Goal: Communication & Community: Answer question/provide support

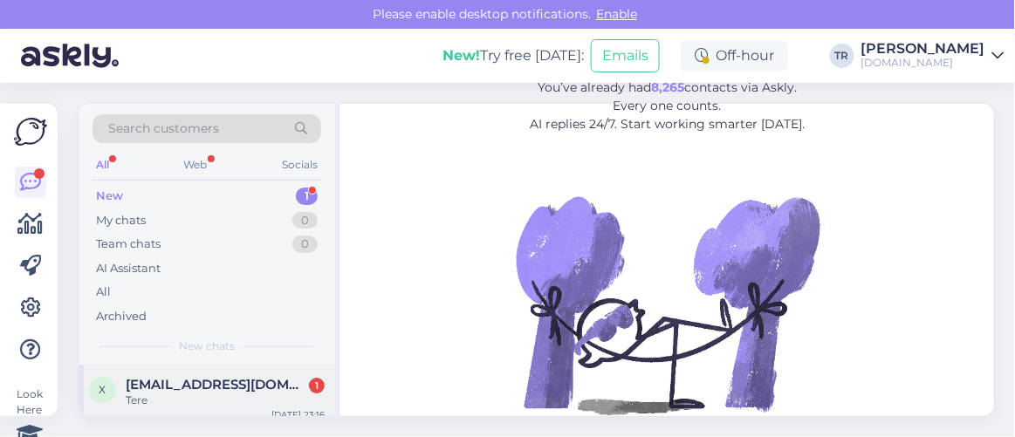
click at [202, 398] on div "Tere" at bounding box center [225, 401] width 199 height 16
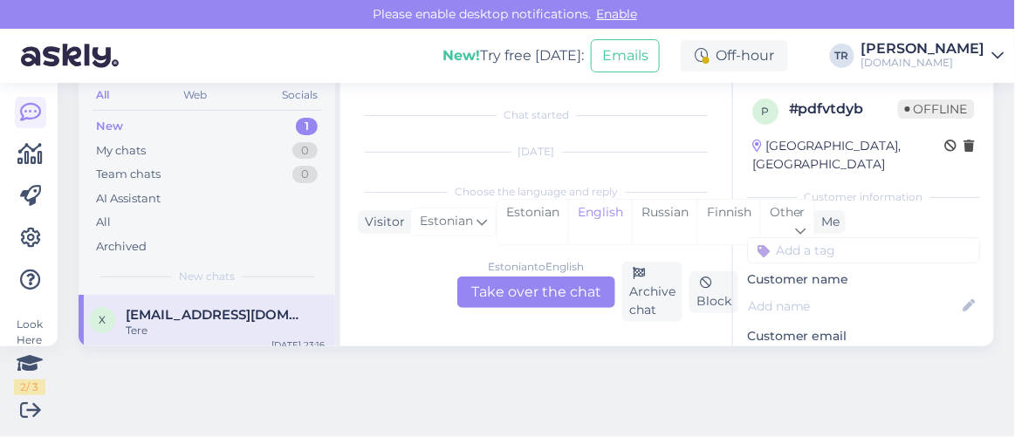
scroll to position [36, 0]
click at [547, 211] on div "Estonian" at bounding box center [533, 222] width 71 height 45
click at [558, 289] on div "Estonian to Estonian Take over the chat" at bounding box center [537, 292] width 158 height 31
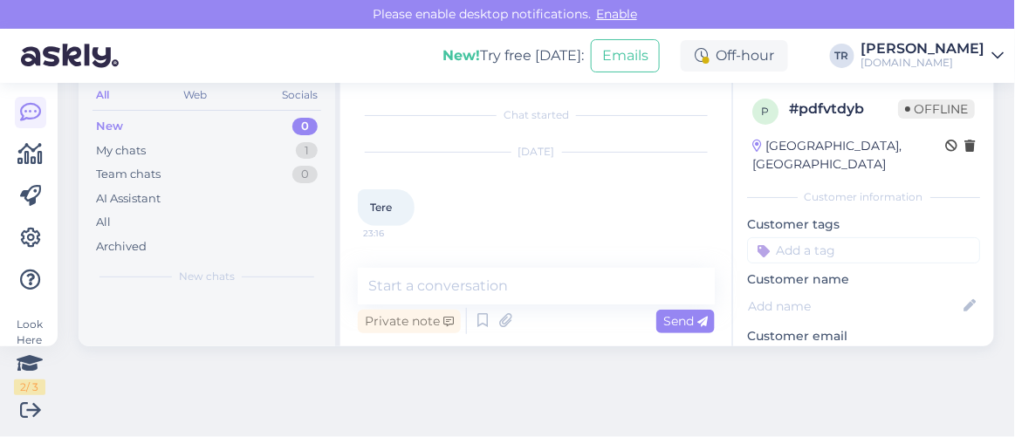
scroll to position [69, 0]
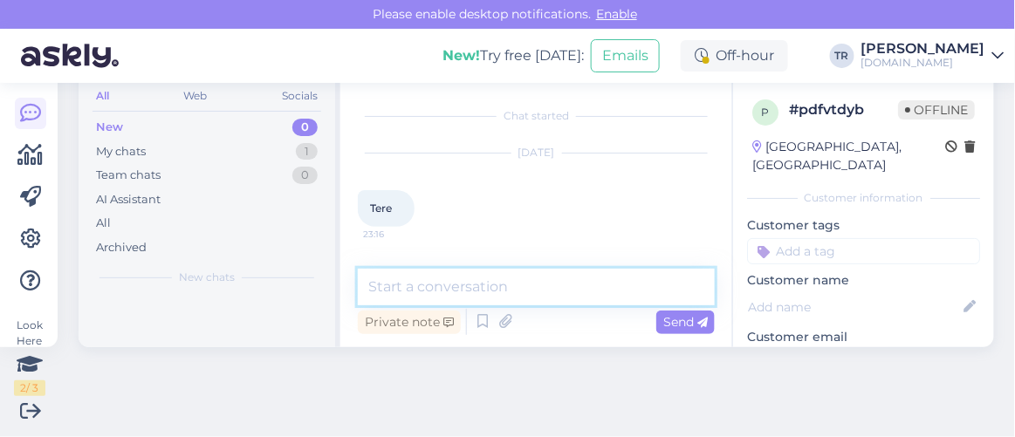
click at [554, 293] on textarea at bounding box center [536, 287] width 357 height 37
type textarea "Tere. Kuidas saan abiks olla?"
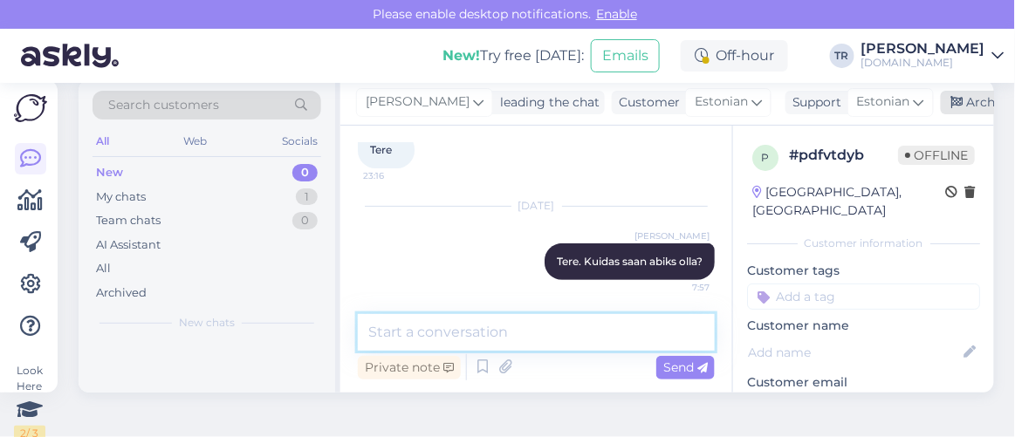
scroll to position [0, 0]
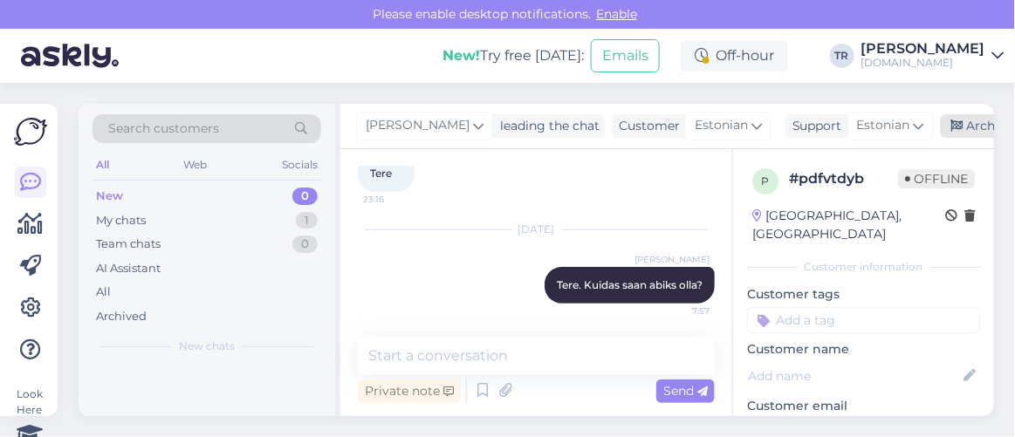
click at [968, 122] on div "Archive chat" at bounding box center [996, 126] width 110 height 24
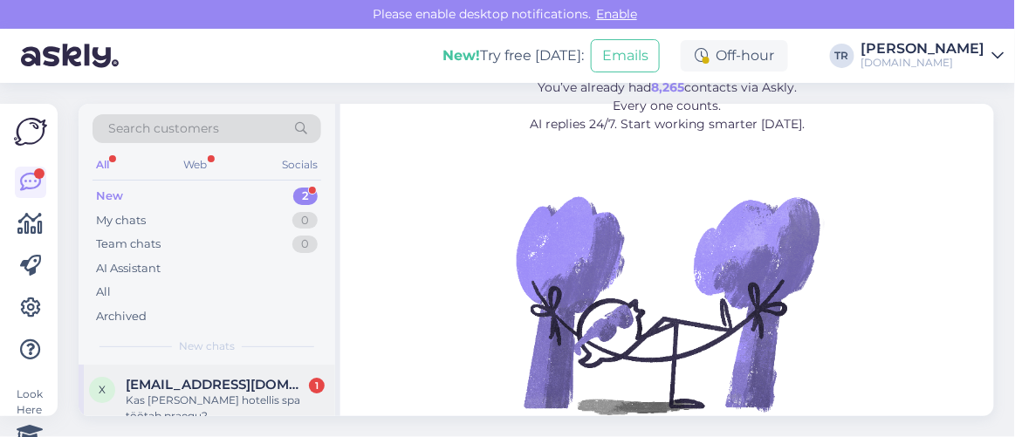
click at [213, 393] on div "Kas welton hotellis spa töötab praegu?" at bounding box center [225, 408] width 199 height 31
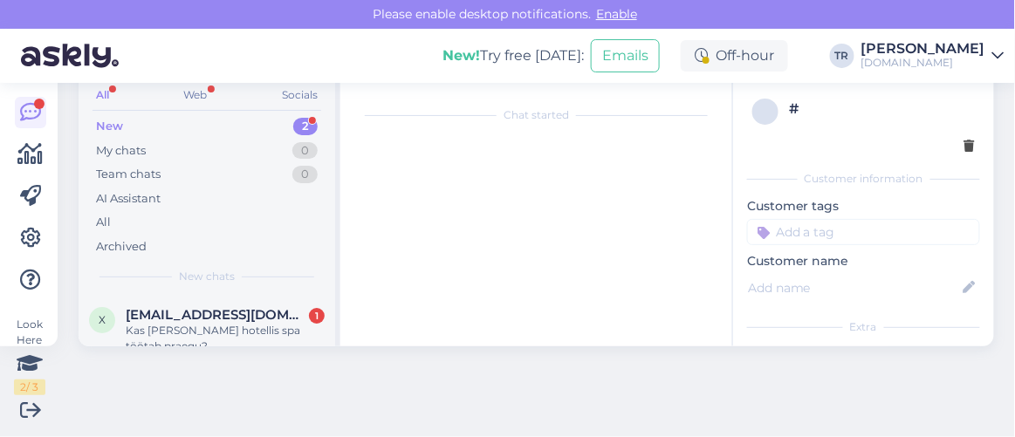
scroll to position [260, 0]
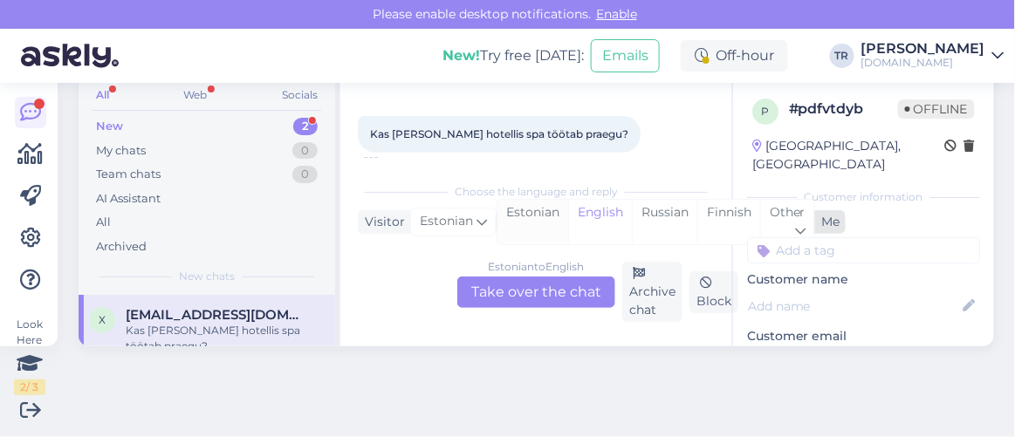
click at [504, 210] on div "Estonian" at bounding box center [533, 222] width 71 height 45
click at [497, 291] on div "Estonian to Estonian Take over the chat" at bounding box center [537, 292] width 158 height 31
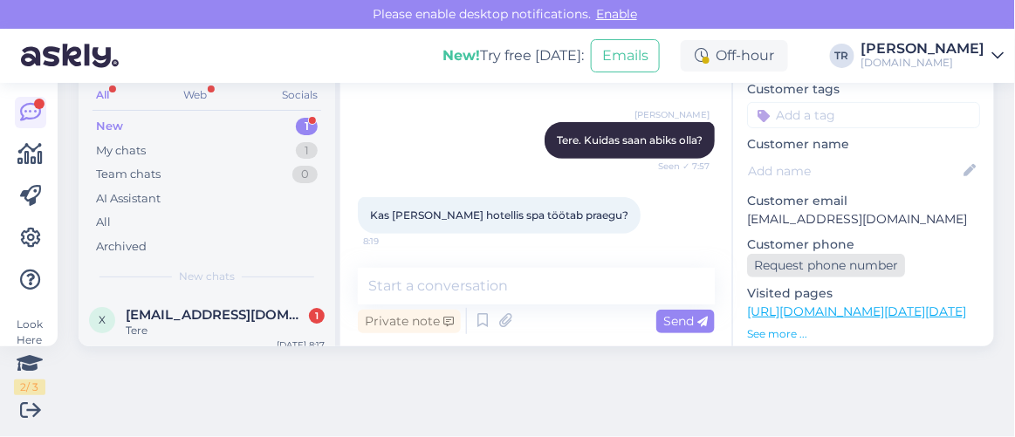
scroll to position [158, 0]
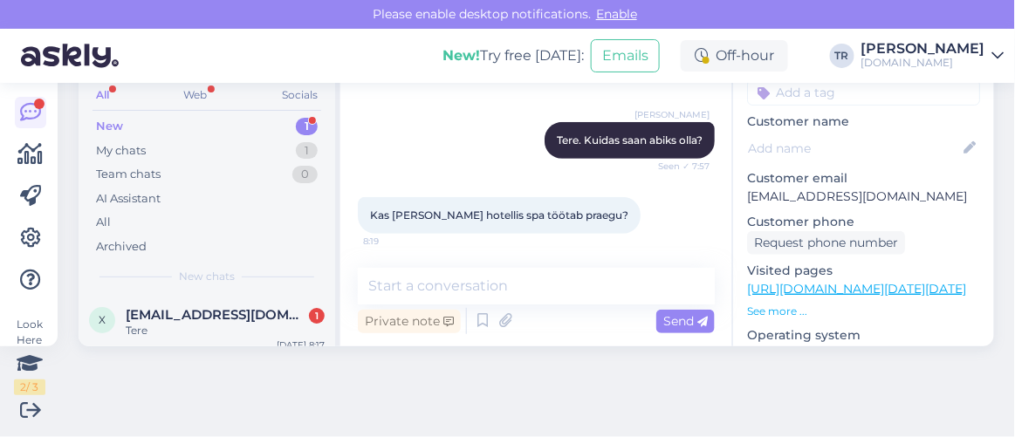
click at [836, 281] on link "https://hookusbookus.com/et/hotellid-spaad/wellton-hotel-riga-spa/loogastav-spa…" at bounding box center [856, 289] width 219 height 16
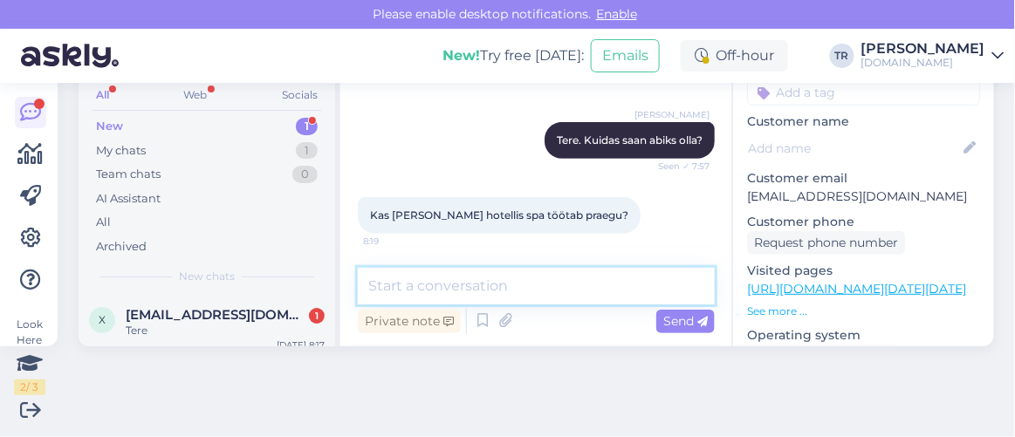
click at [572, 280] on textarea at bounding box center [536, 286] width 357 height 37
paste textarea "Spaakeskus on avatud: E-P 09:00-21:00 (viimane sissepääs)"
type textarea "Jah, meie andmetel küll. Spaakeskus on avatud: E-P 09:00-21:00 (viimane sissepä…"
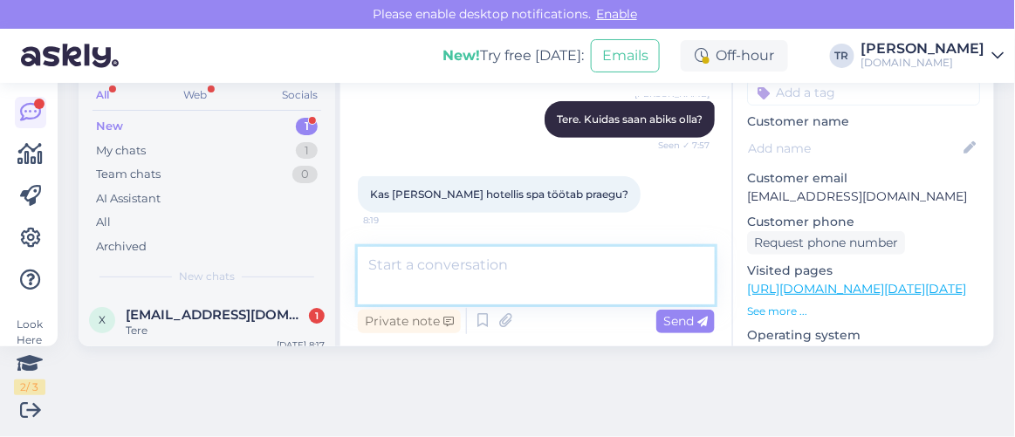
scroll to position [270, 0]
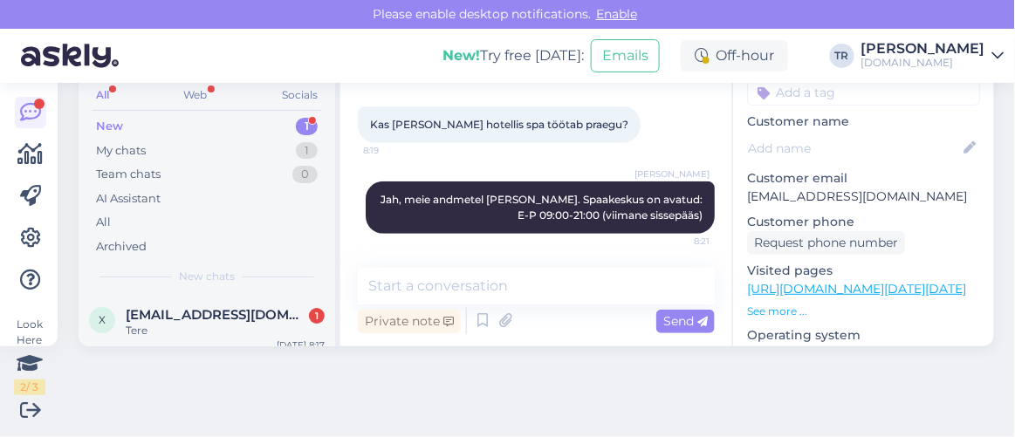
click at [604, 319] on div "Private note Send" at bounding box center [536, 321] width 357 height 33
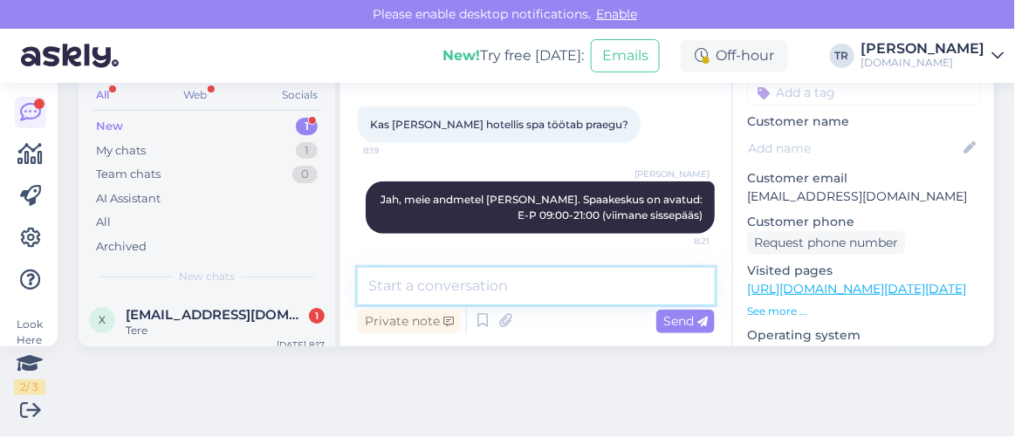
click at [597, 289] on textarea at bounding box center [536, 286] width 357 height 37
paste textarea "Palume spaakeskuse külastamise aeg eelnevalt broneerida. Broneerimiseks võtke ü…"
type textarea "Palume spaakeskuse külastamise aeg eelnevalt broneerida. Broneerimiseks võtke ü…"
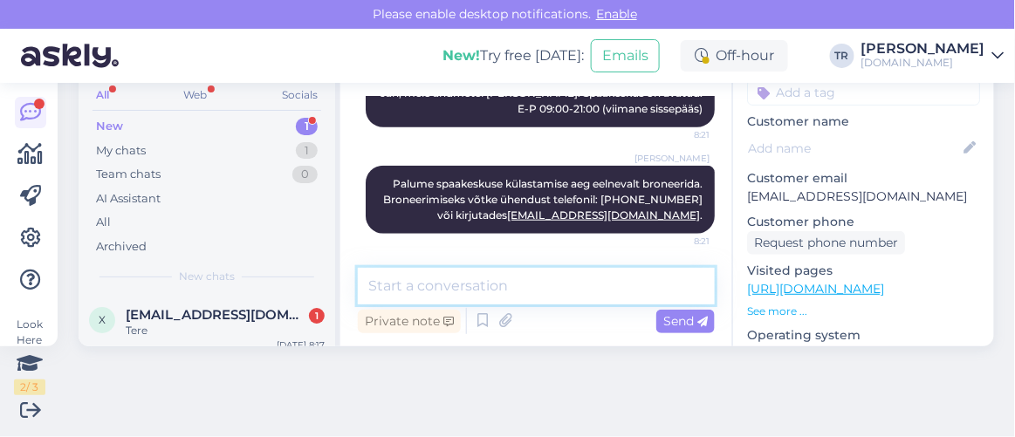
click at [599, 299] on textarea at bounding box center [536, 286] width 357 height 37
type textarea "Kas saan veel abiks olla?"
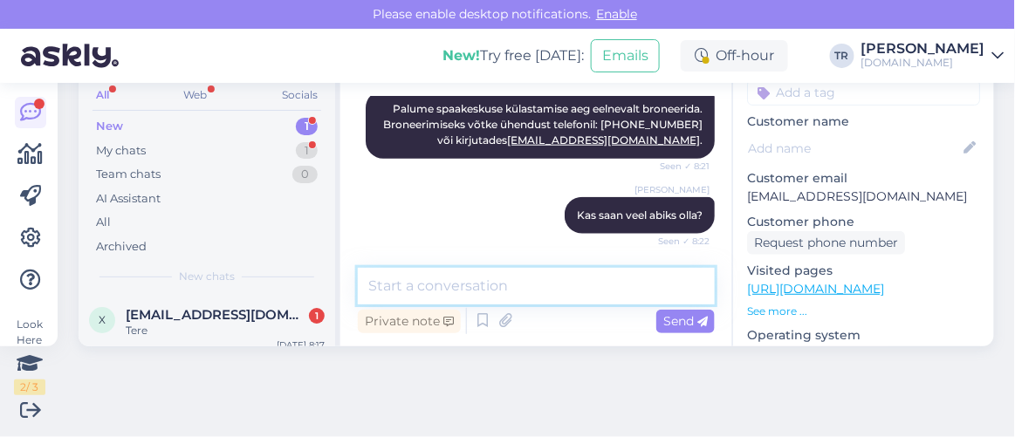
scroll to position [526, 0]
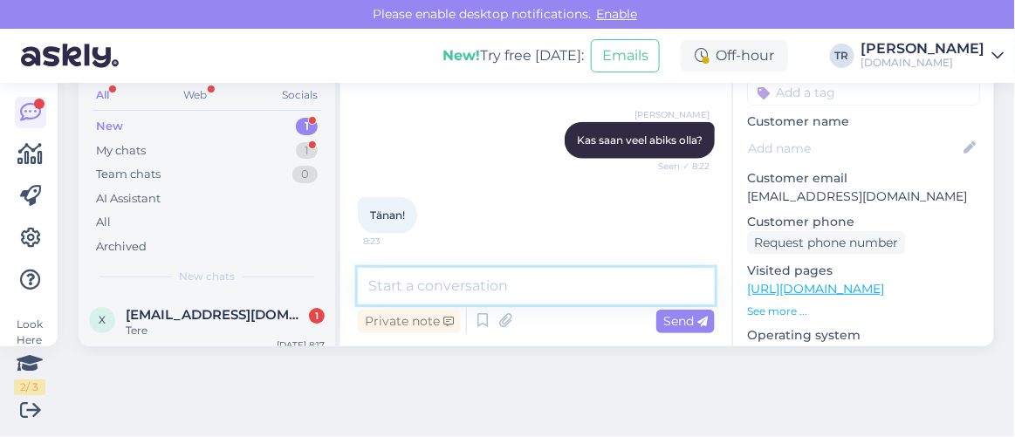
click at [553, 288] on textarea at bounding box center [536, 286] width 357 height 37
type textarea "Palun. Ilusat päeva! :)"
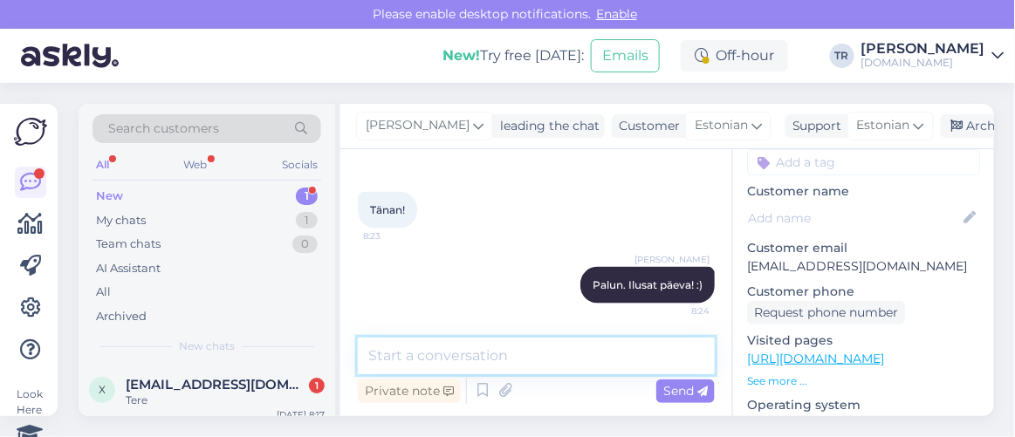
scroll to position [0, 0]
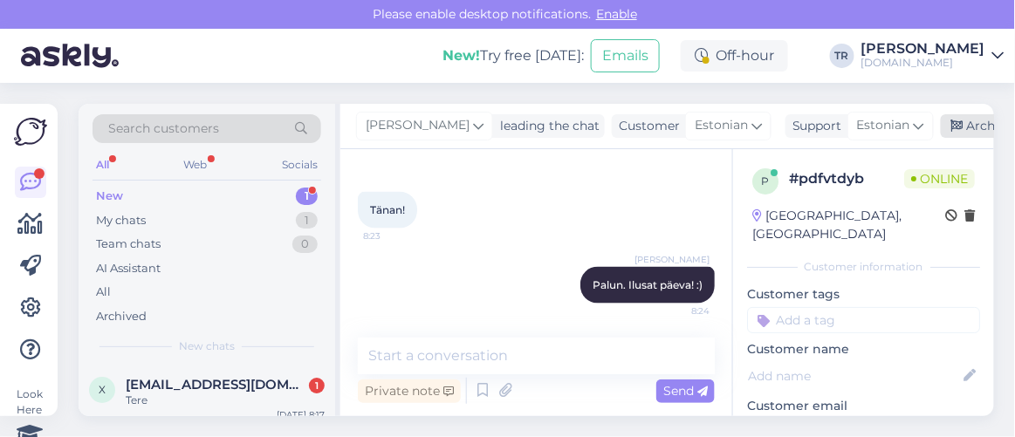
click at [954, 127] on icon at bounding box center [958, 126] width 12 height 12
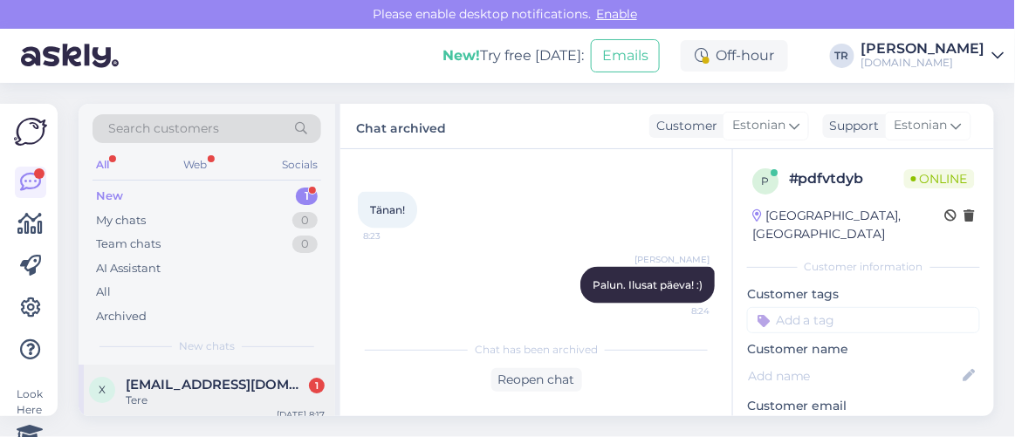
click at [238, 378] on div "x-njuta@list.ru 1" at bounding box center [225, 385] width 199 height 16
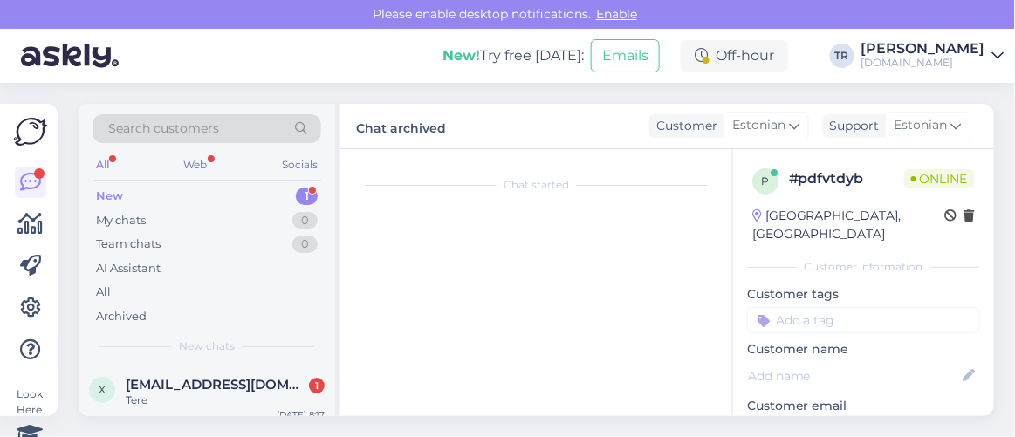
scroll to position [70, 0]
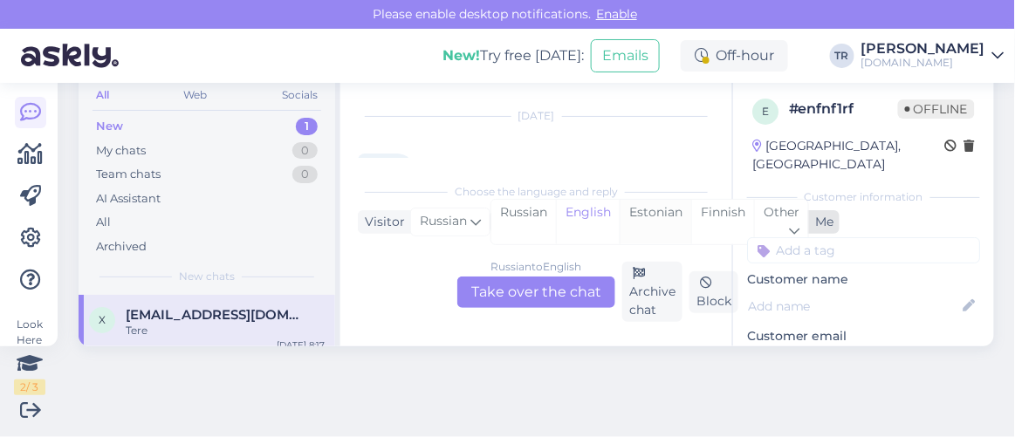
click at [646, 217] on div "Estonian" at bounding box center [656, 222] width 72 height 45
click at [540, 287] on div "Russian to Estonian Take over the chat" at bounding box center [537, 292] width 158 height 31
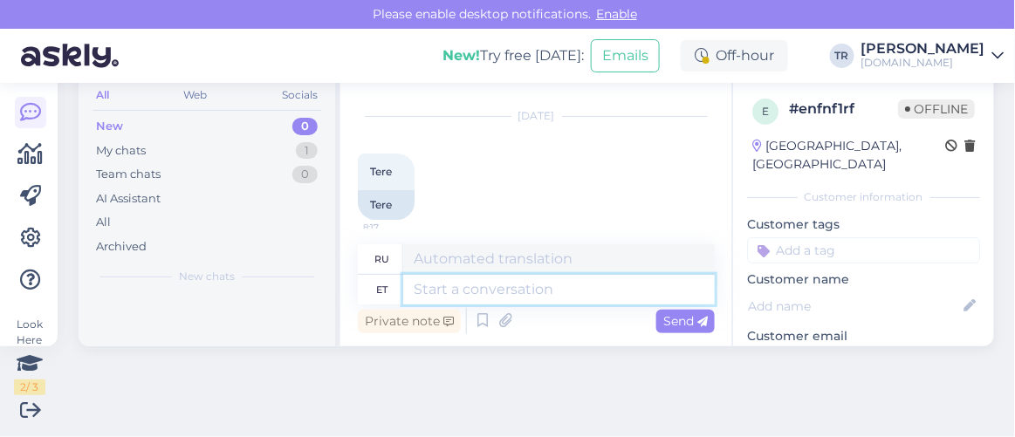
click at [533, 291] on textarea at bounding box center [559, 290] width 312 height 30
type textarea "e"
type textarea "T"
type textarea "e"
type textarea "Tere. K"
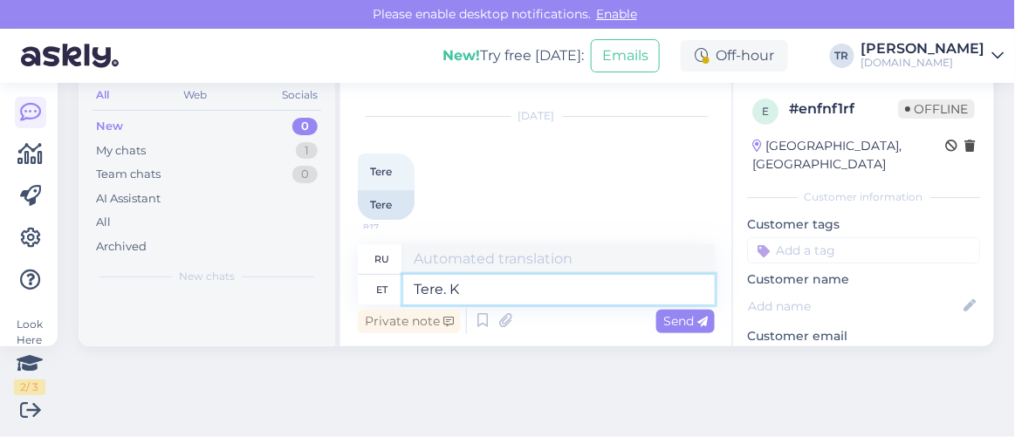
type textarea "Привет."
type textarea "Tere. Kuidas s"
type textarea "Привет, как дела?"
type textarea "Tere. Kuidas saan ab"
type textarea "Здравствуйте. Как я могу"
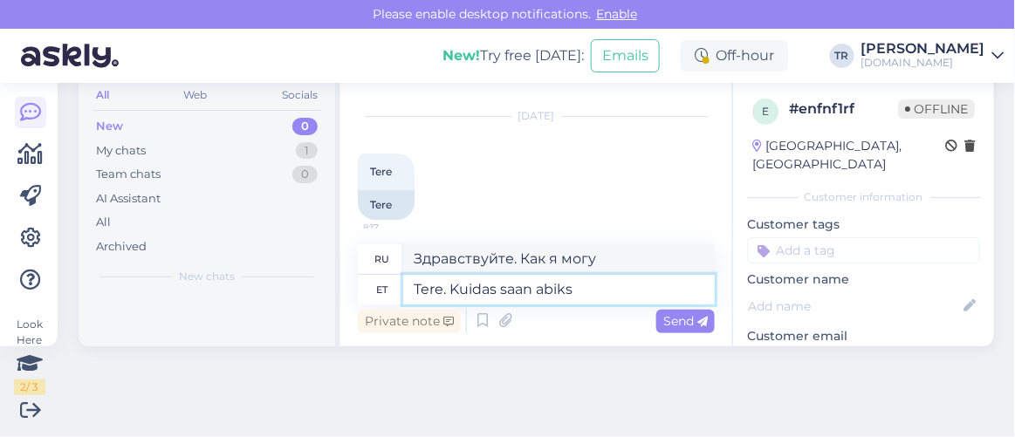
type textarea "Tere. Kuidas saan abiks o"
type textarea "Здравствуйте. Чем я могу помочь?"
type textarea "Tere. Kuidas saan abiks olla?"
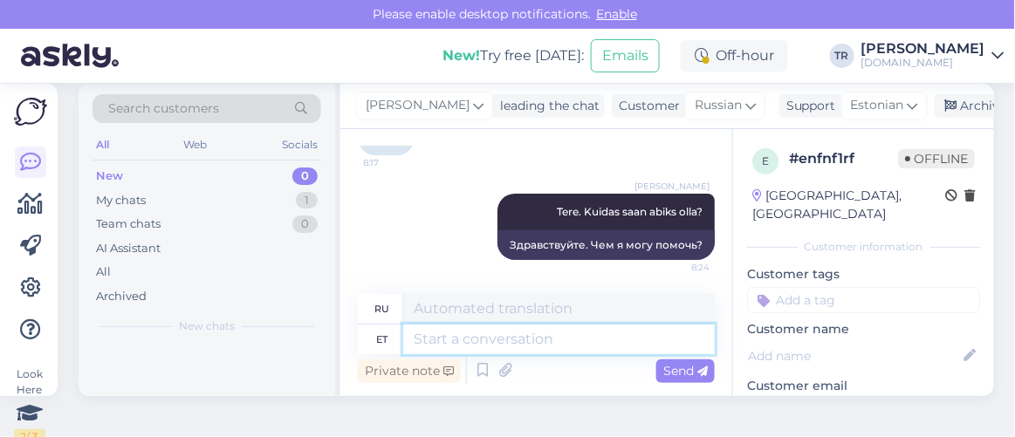
scroll to position [0, 0]
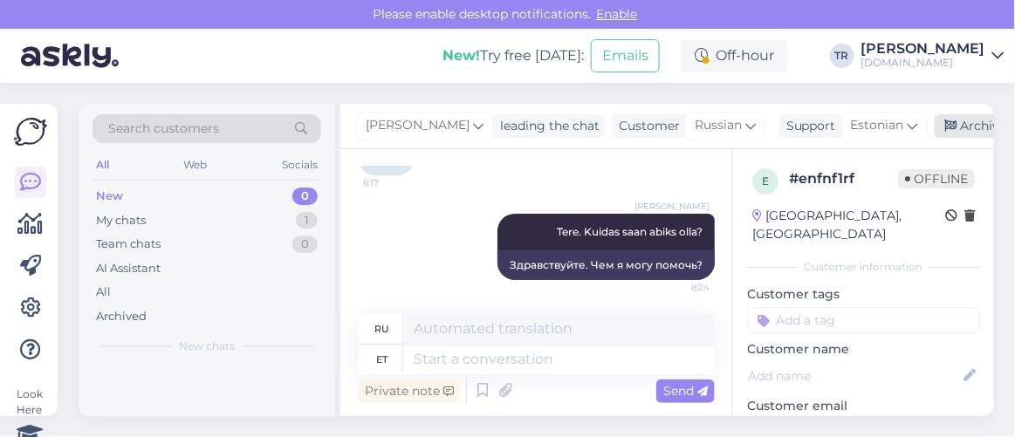
click at [954, 127] on div "Archive chat" at bounding box center [990, 126] width 110 height 24
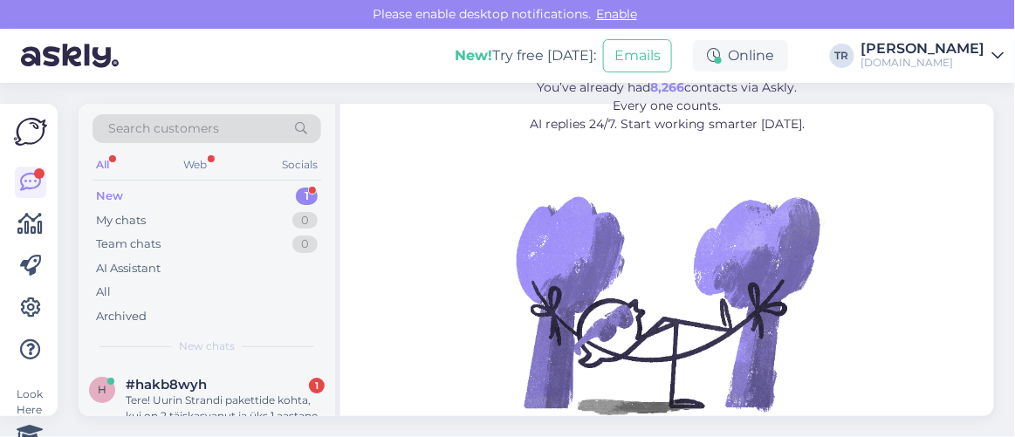
click at [244, 389] on div "#hakb8wyh 1" at bounding box center [225, 385] width 199 height 16
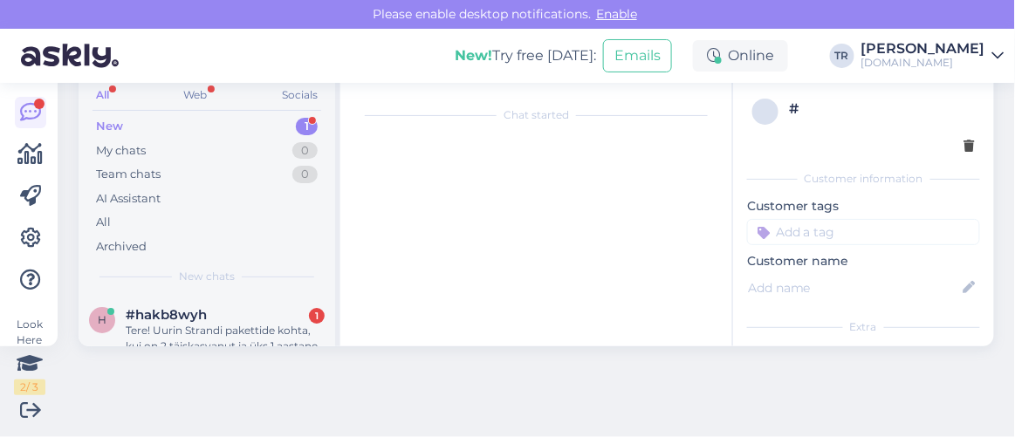
scroll to position [36, 0]
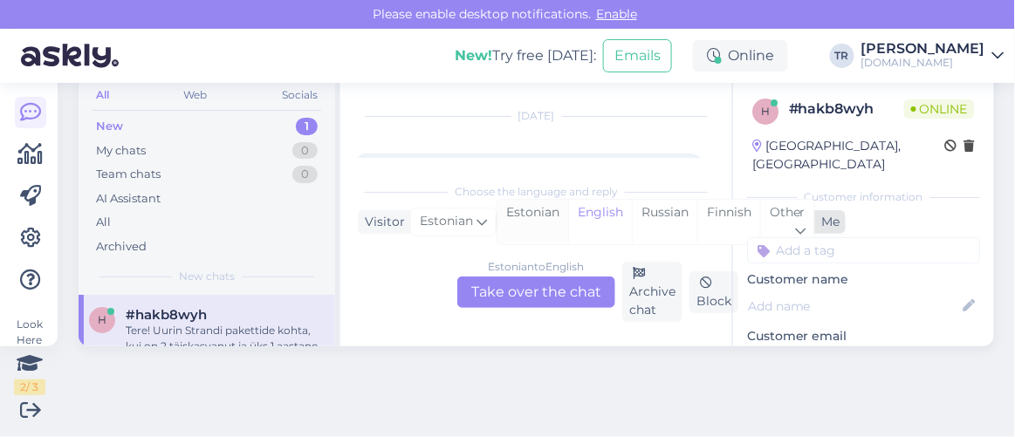
click at [535, 227] on div "Estonian" at bounding box center [533, 222] width 71 height 45
click at [533, 291] on div "Estonian to Estonian Take over the chat" at bounding box center [537, 292] width 158 height 31
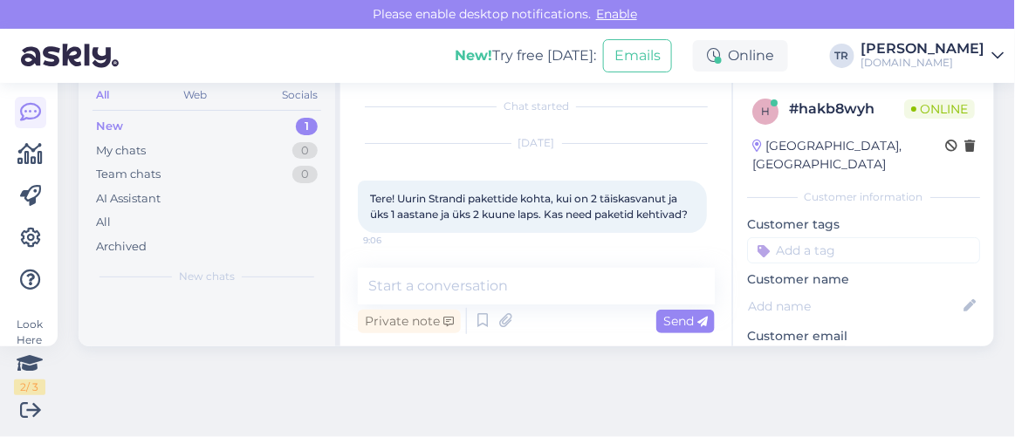
scroll to position [24, 0]
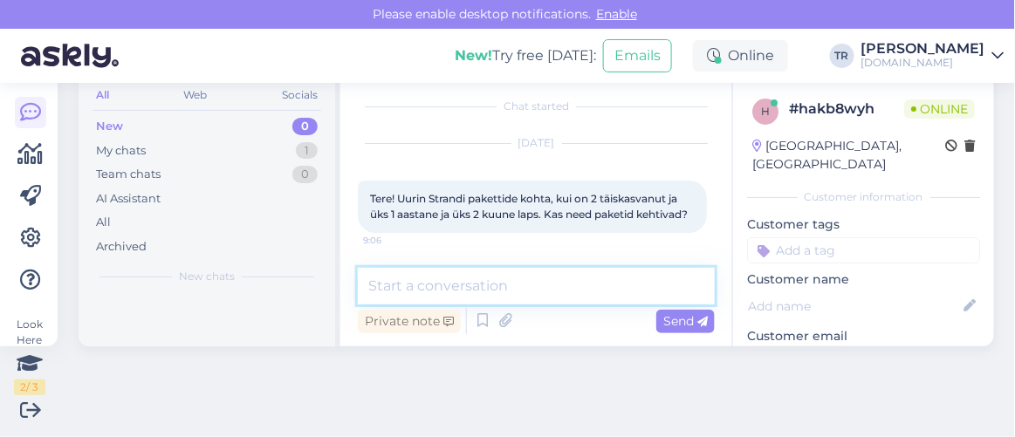
click at [516, 288] on textarea at bounding box center [536, 286] width 357 height 37
type textarea "Tere. Millal Te soovite puhkama minna?"
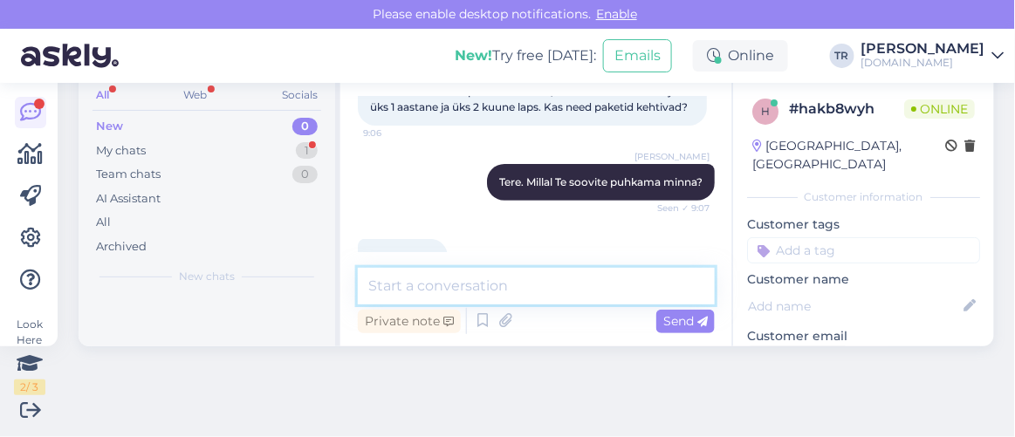
scroll to position [16, 0]
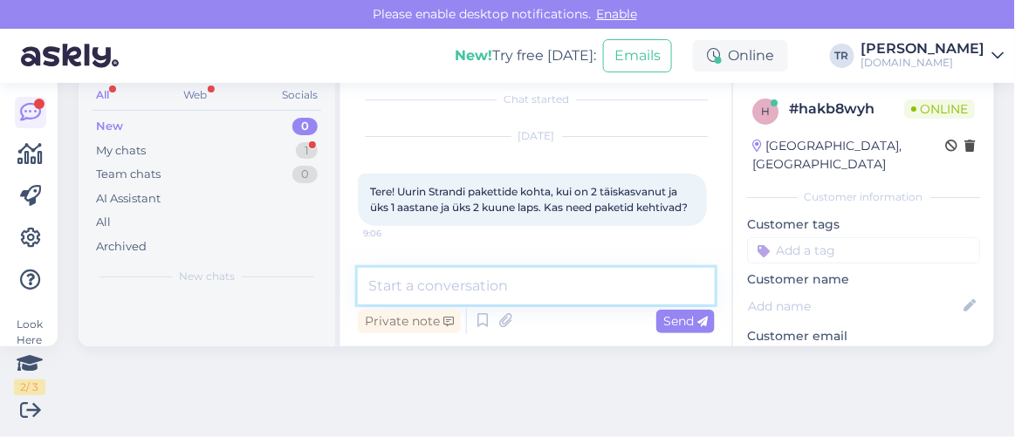
click at [500, 288] on textarea at bounding box center [536, 286] width 357 height 37
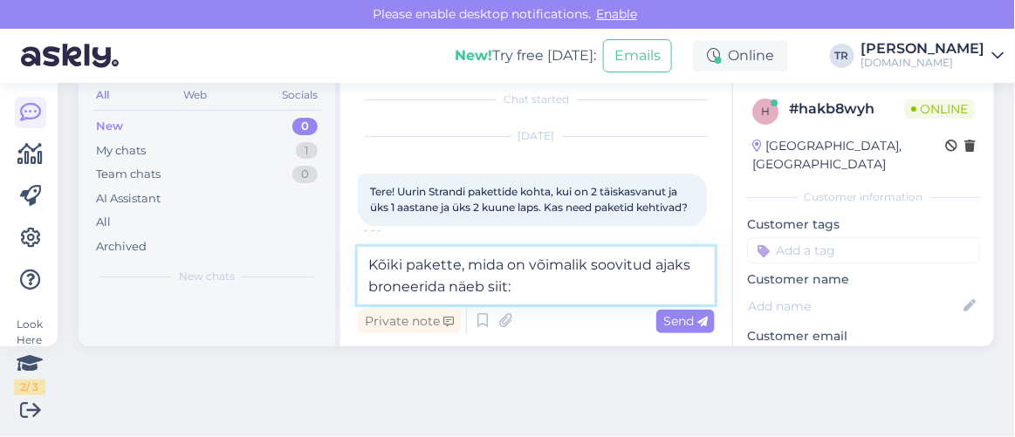
paste textarea "https://hookusbookus.com/et/hotellid-spaad/hestia-hotel-strand;dateArrival=2025…"
type textarea "Kõiki pakette, mida on võimalik soovitud ajaks broneerida näeb siit: https://ho…"
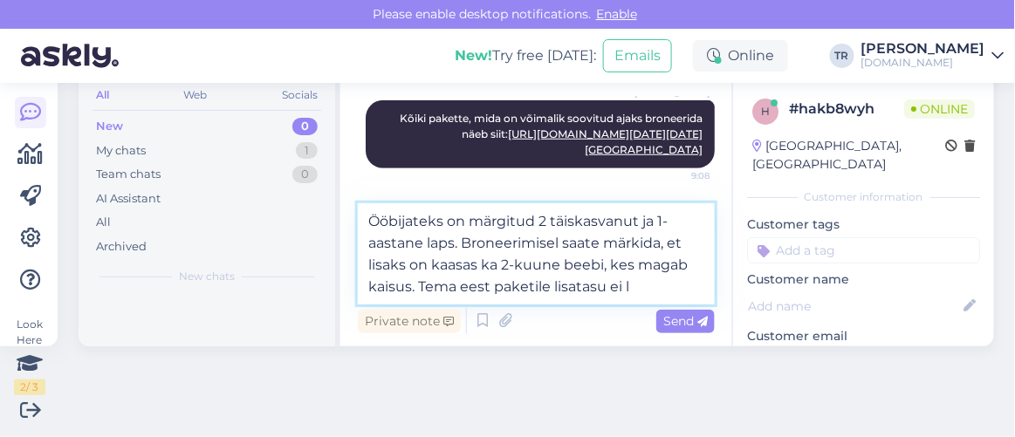
scroll to position [587, 0]
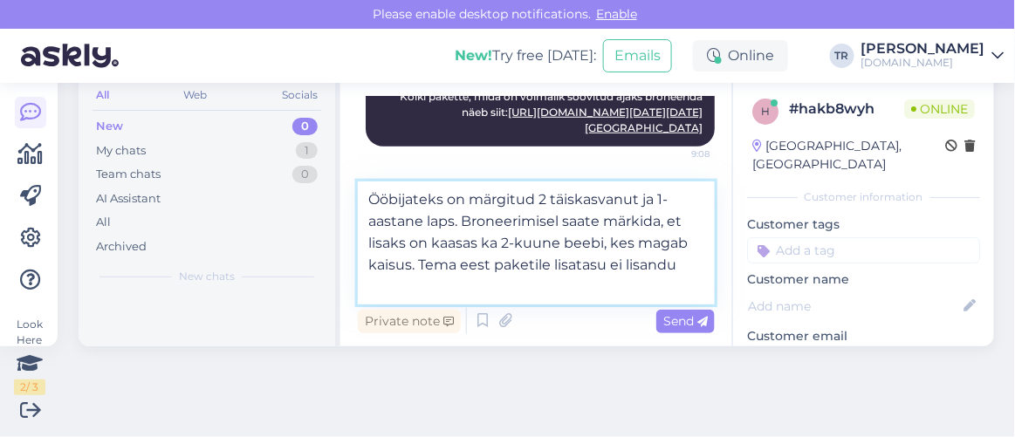
type textarea "Ööbijateks on märgitud 2 täiskasvanut ja 1-aastane laps. Broneerimisel saate mä…"
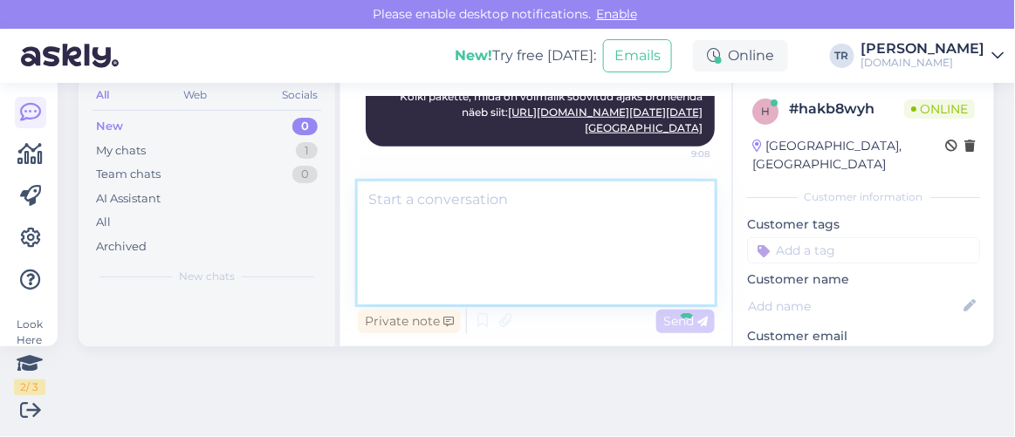
scroll to position [623, 0]
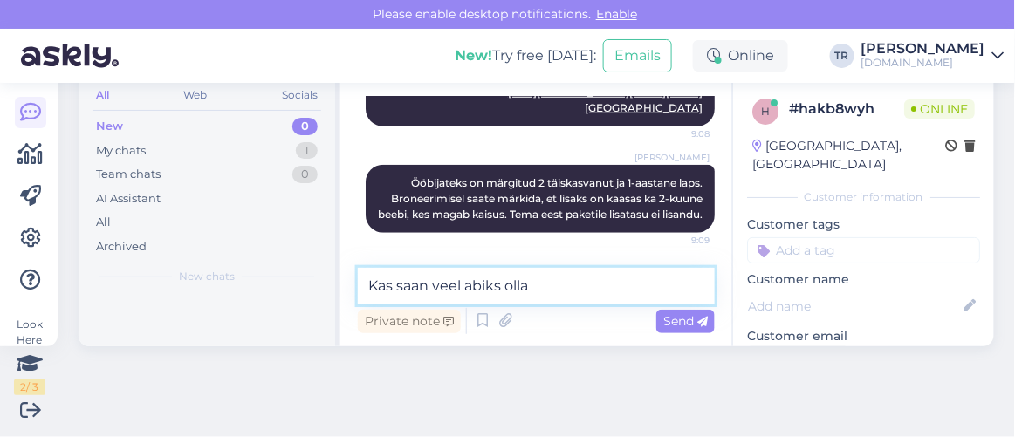
type textarea "Kas saan veel abiks olla?"
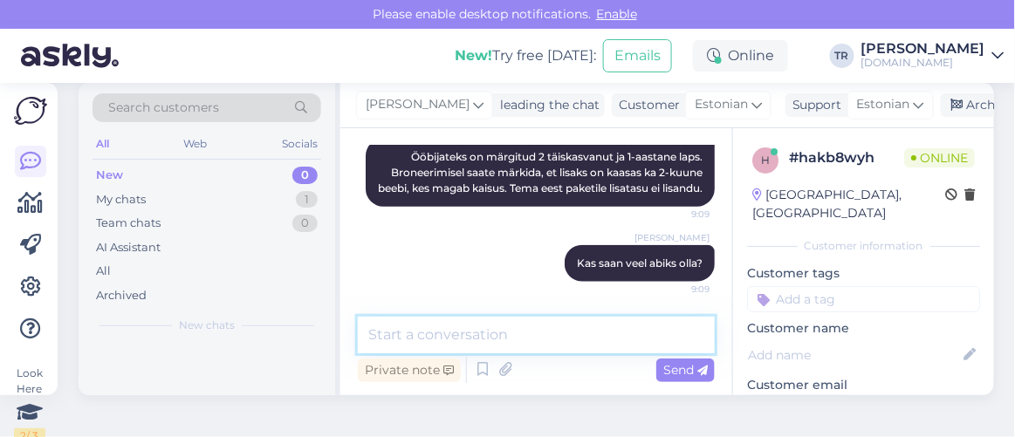
scroll to position [0, 0]
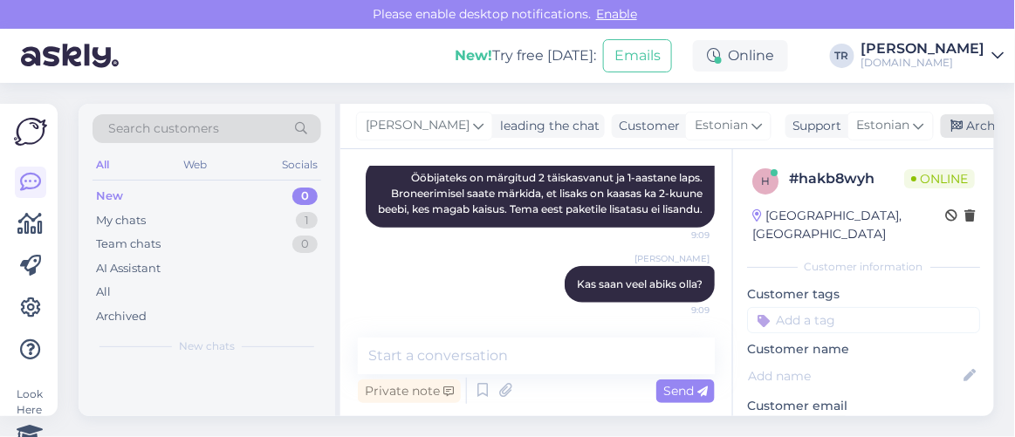
click at [944, 117] on div "Archive chat" at bounding box center [996, 126] width 110 height 24
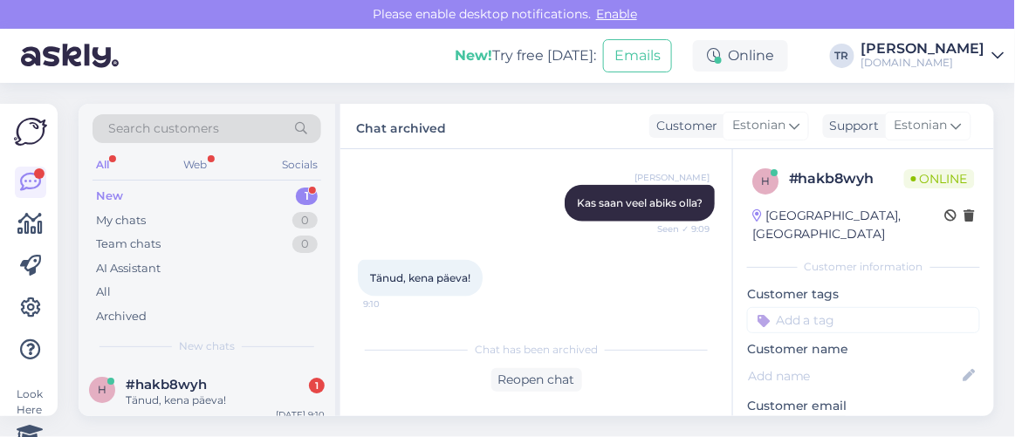
scroll to position [70, 0]
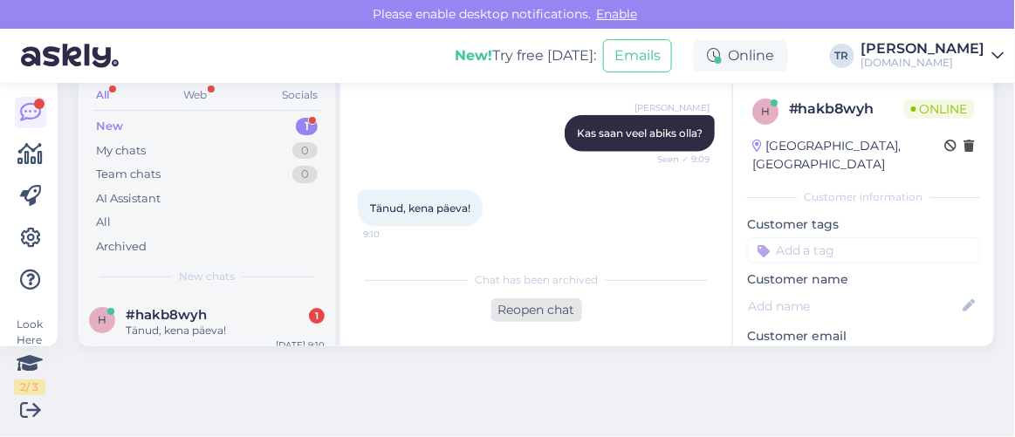
click at [556, 313] on div "Reopen chat" at bounding box center [537, 311] width 91 height 24
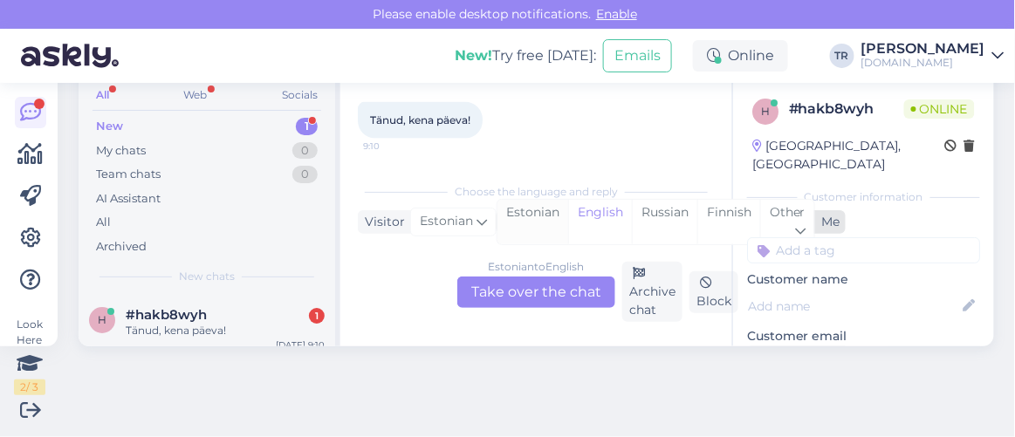
click at [540, 207] on div "Estonian" at bounding box center [533, 222] width 71 height 45
click at [542, 305] on div "Estonian to Estonian Take over the chat" at bounding box center [537, 292] width 158 height 31
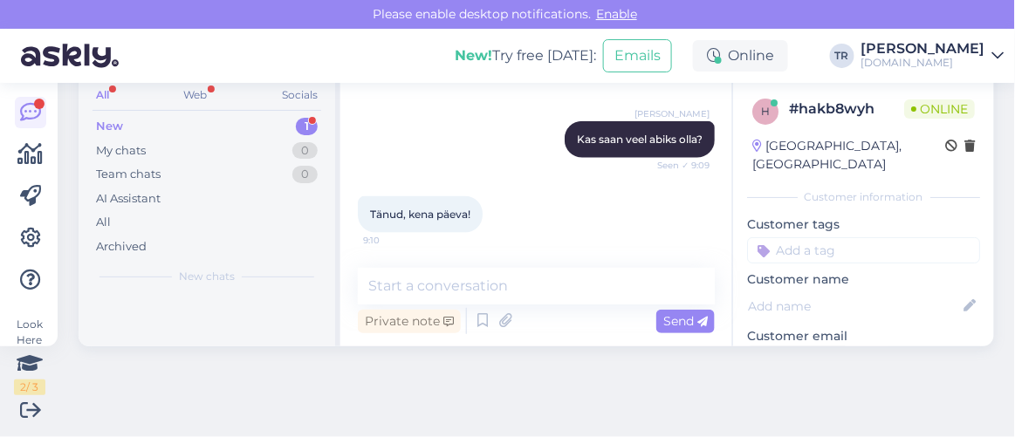
scroll to position [773, 0]
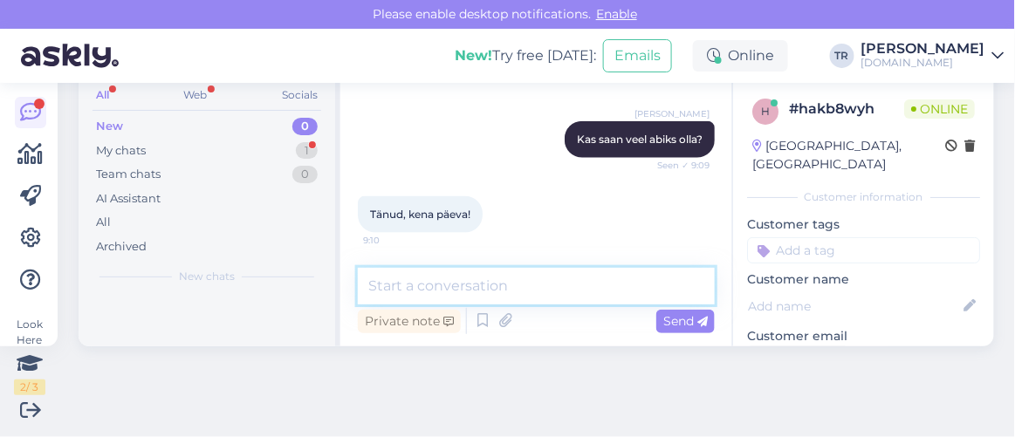
click at [544, 287] on textarea at bounding box center [536, 286] width 357 height 37
type textarea "Pole tänu väärt, Teile ka! :)"
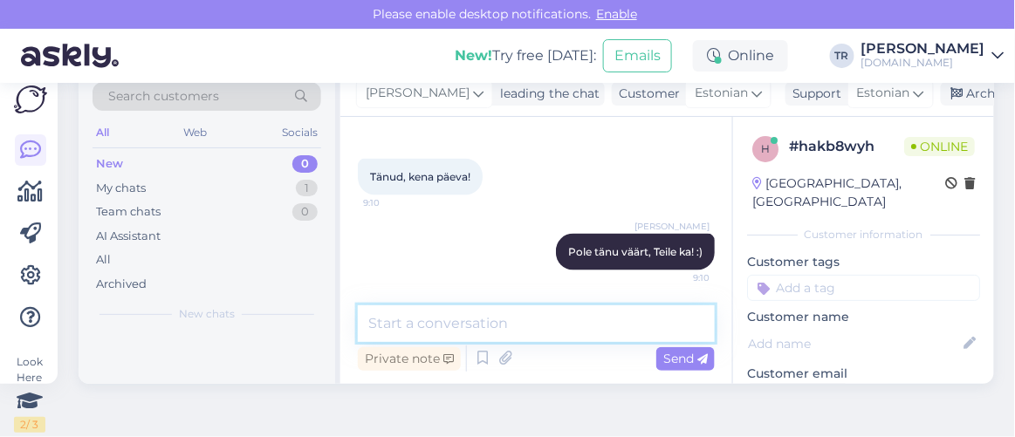
scroll to position [0, 0]
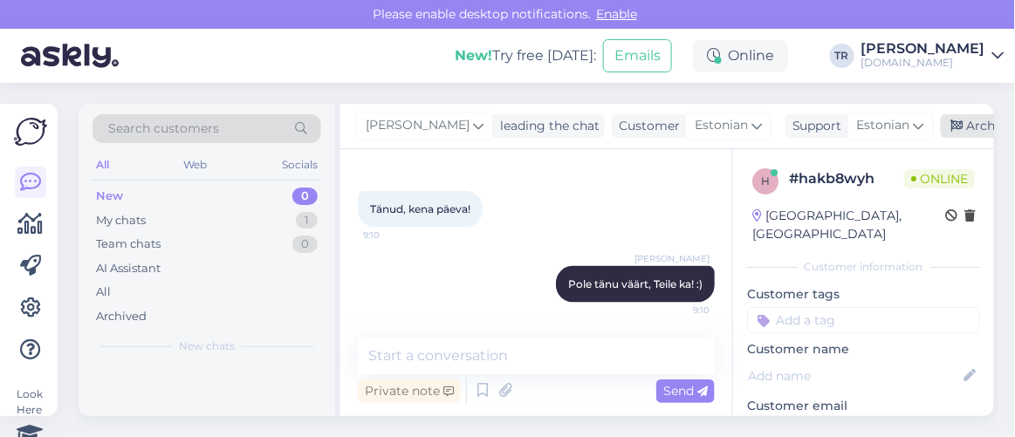
click at [957, 129] on icon at bounding box center [958, 126] width 12 height 12
